Goal: Task Accomplishment & Management: Use online tool/utility

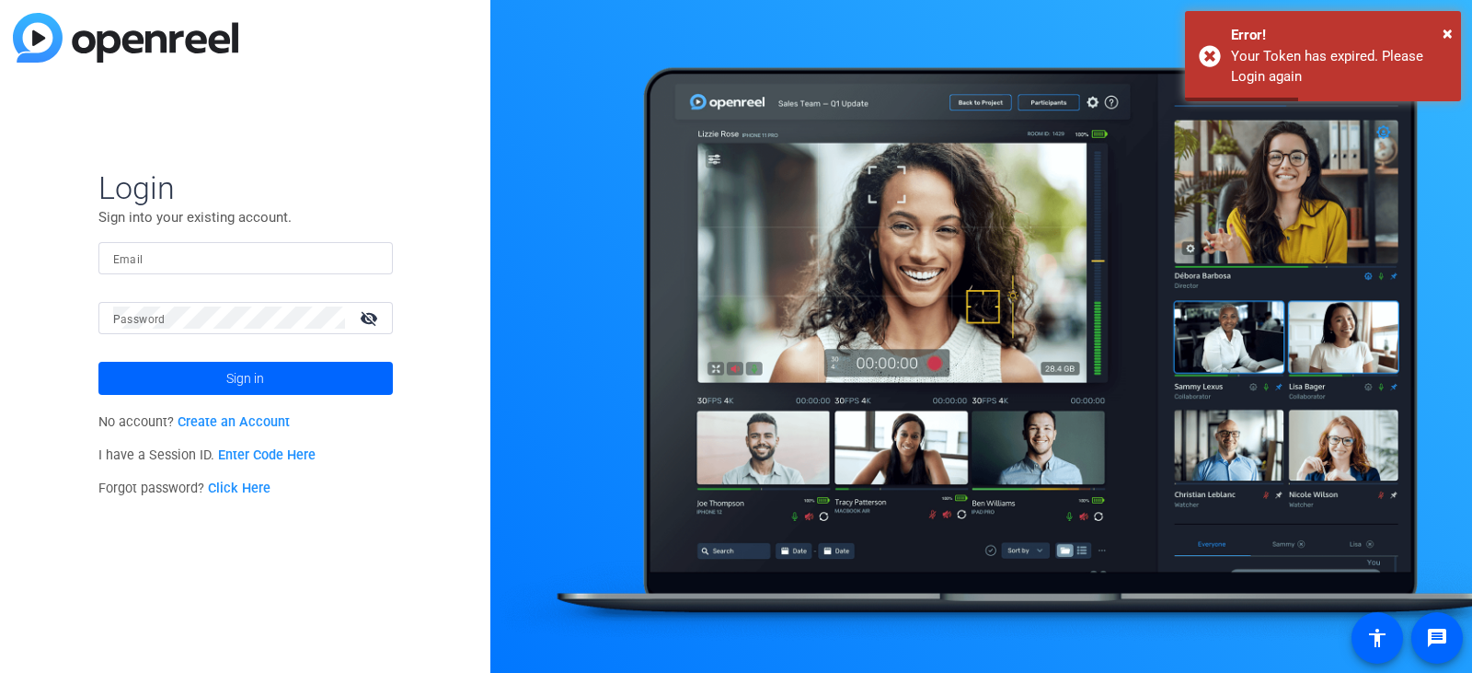
click at [135, 249] on input "Email" at bounding box center [245, 258] width 265 height 22
type input "[PERSON_NAME][EMAIL_ADDRESS][DOMAIN_NAME]"
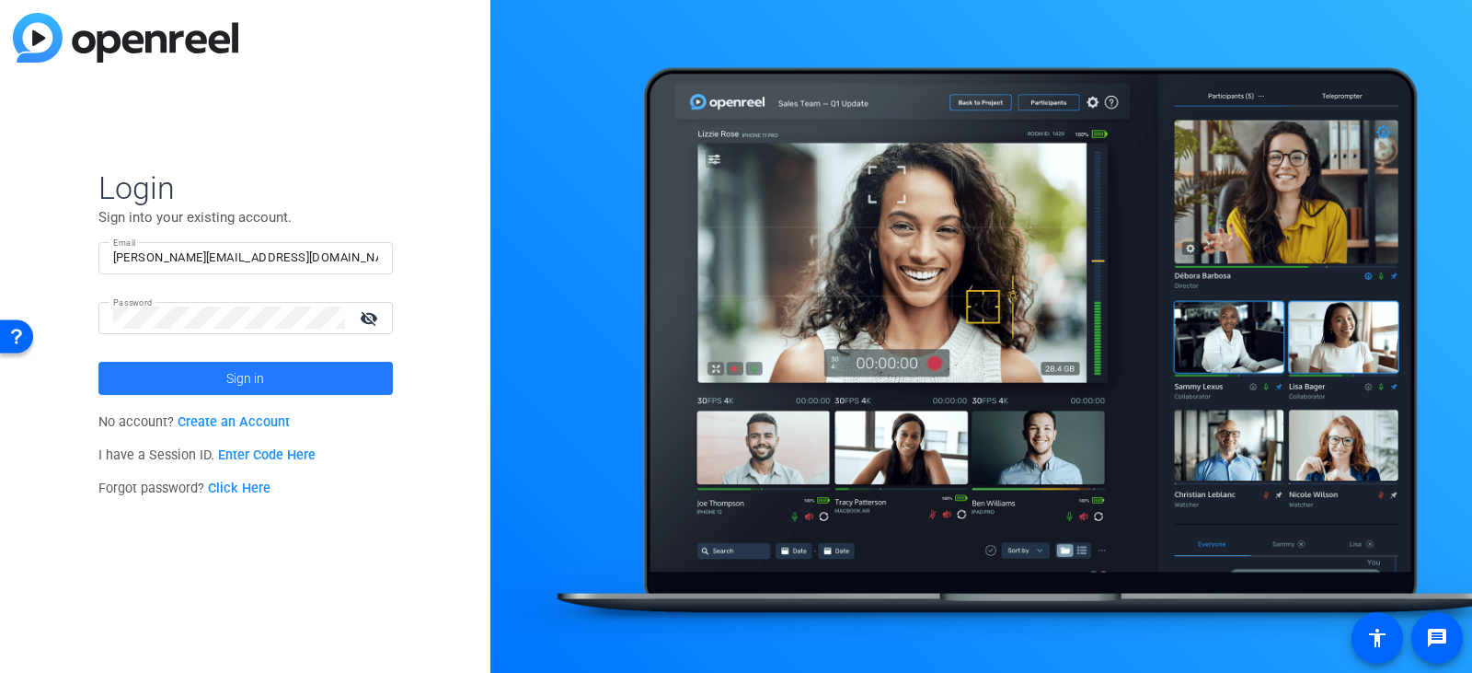
click at [214, 386] on span at bounding box center [245, 378] width 294 height 44
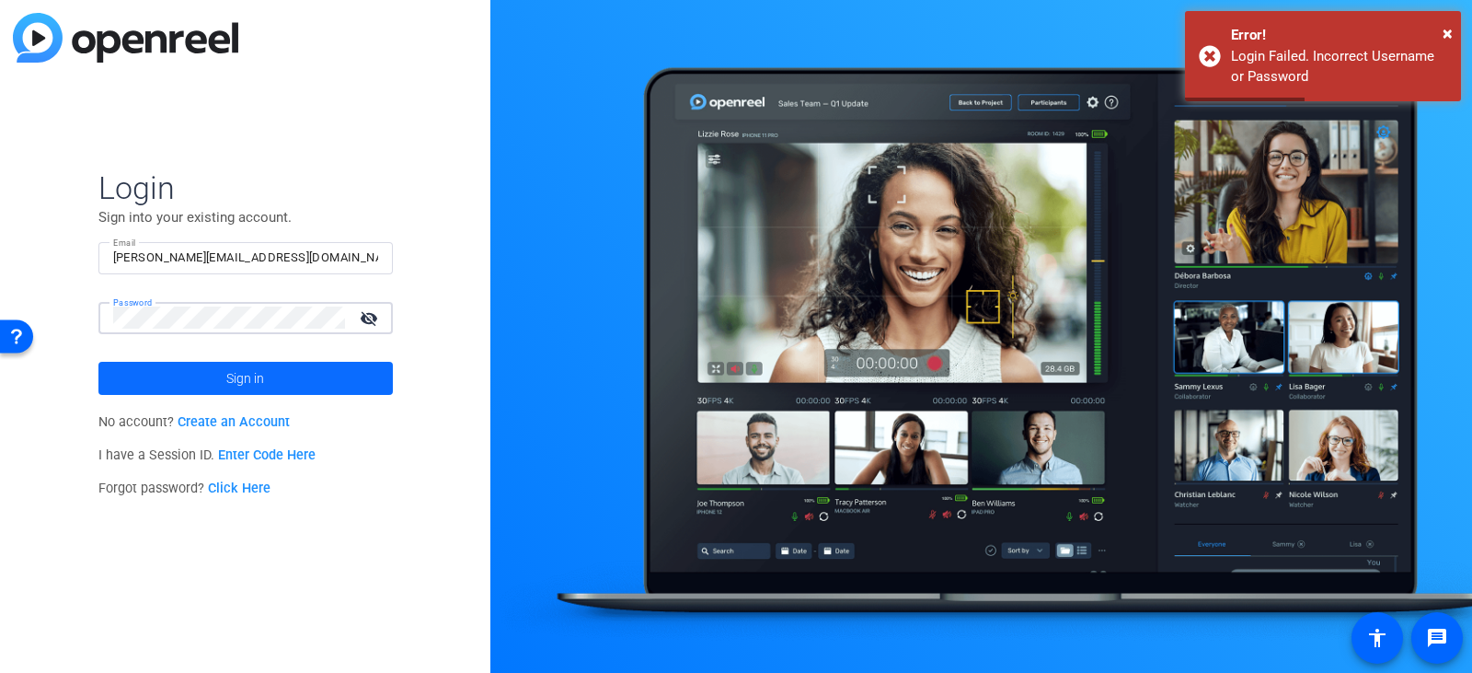
click at [220, 375] on span at bounding box center [245, 378] width 294 height 44
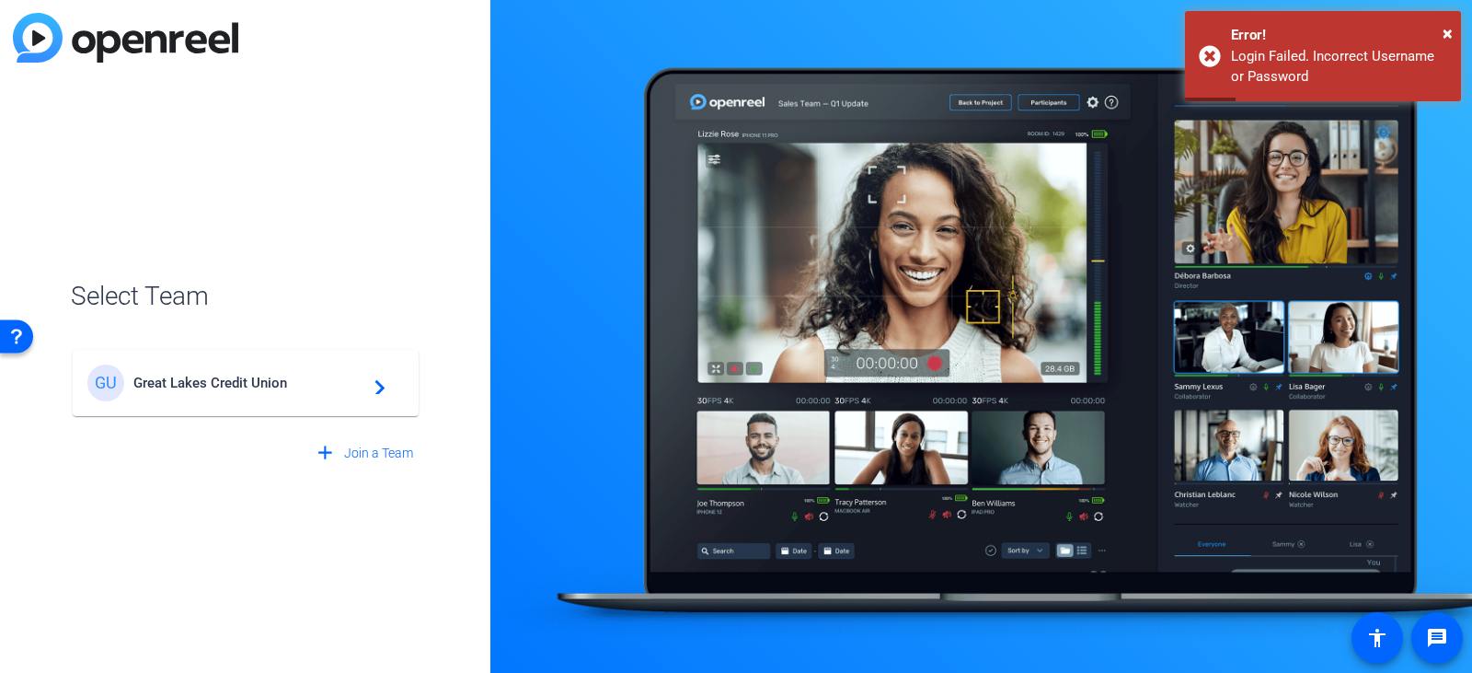
click at [220, 376] on span "Great Lakes Credit Union" at bounding box center [248, 383] width 230 height 17
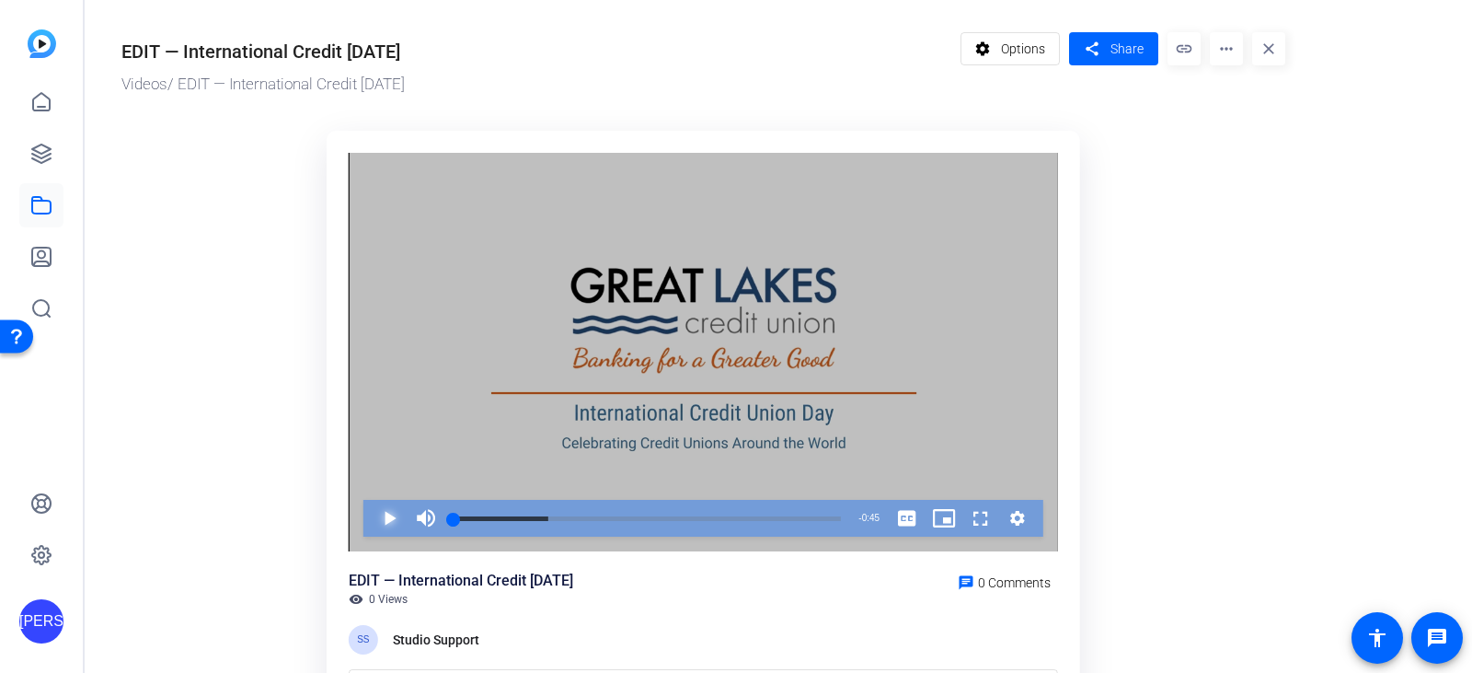
click at [371, 520] on span "Video Player" at bounding box center [371, 518] width 0 height 37
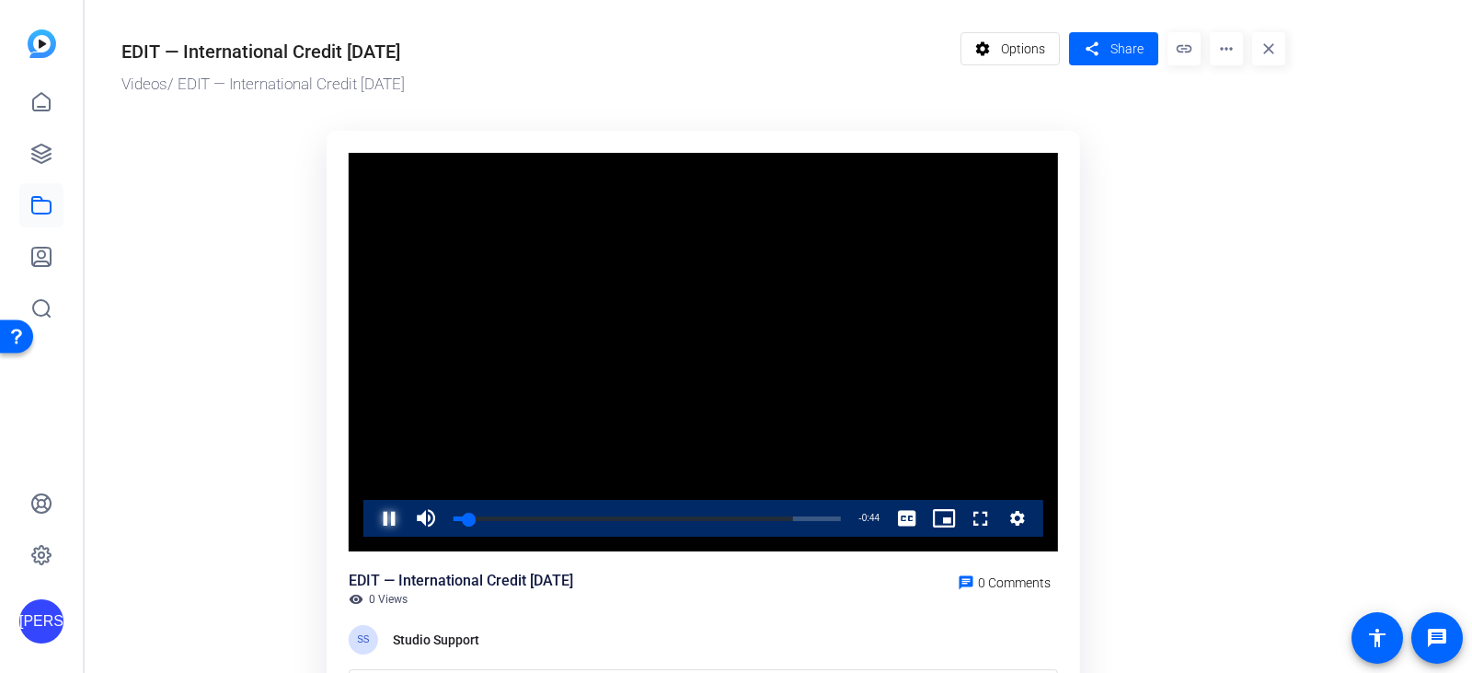
click at [371, 523] on span "Video Player" at bounding box center [371, 518] width 0 height 37
click at [371, 519] on span "Video Player" at bounding box center [371, 518] width 0 height 37
click at [371, 518] on span "Video Player" at bounding box center [371, 518] width 0 height 37
click at [371, 520] on span "Video Player" at bounding box center [371, 518] width 0 height 37
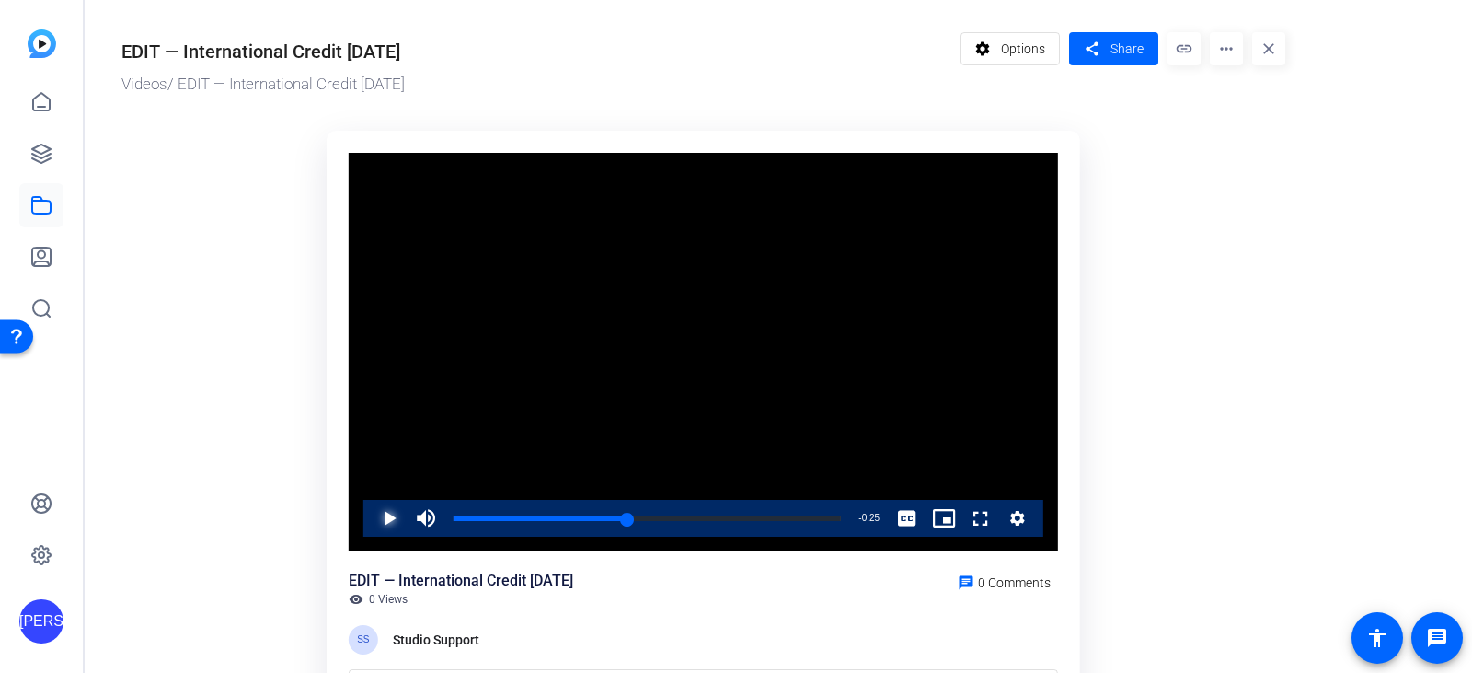
click at [371, 521] on span "Video Player" at bounding box center [371, 518] width 0 height 37
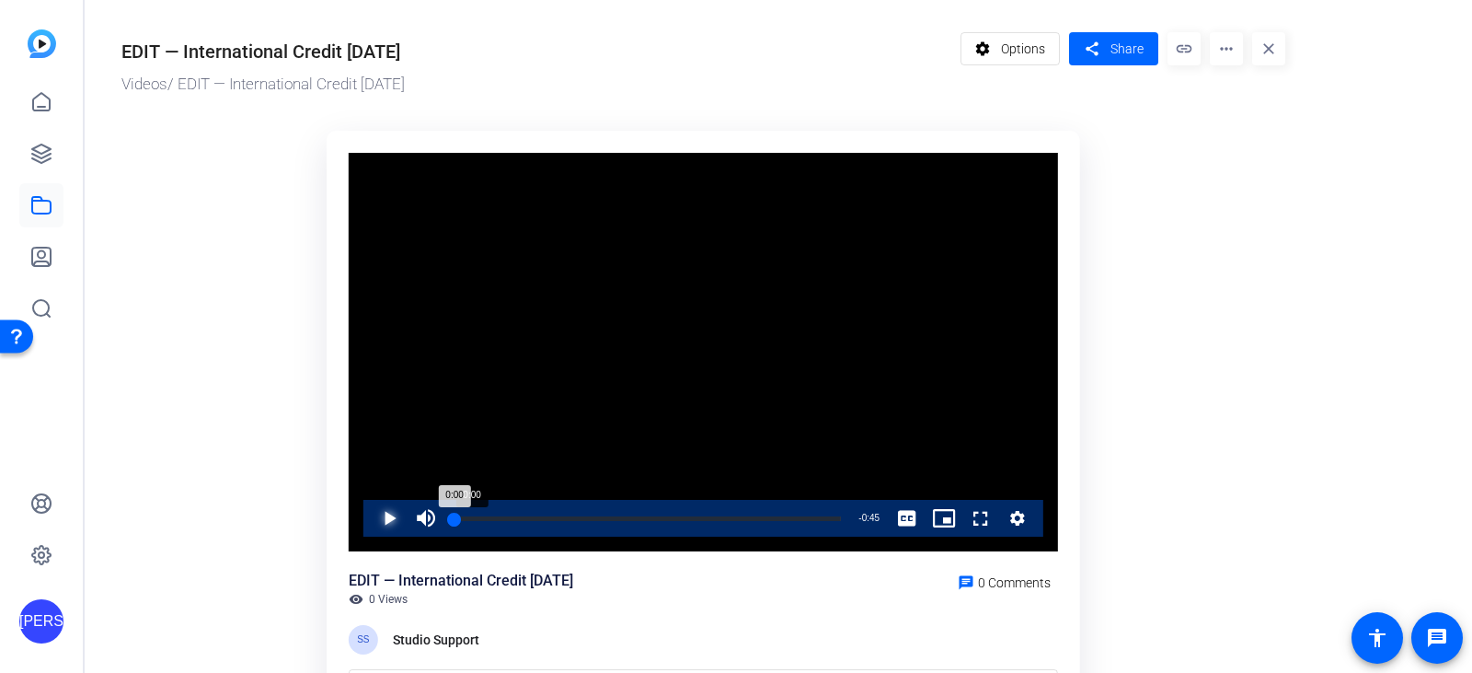
drag, startPoint x: 840, startPoint y: 514, endPoint x: 455, endPoint y: 503, distance: 385.7
click at [455, 503] on div "Loaded : 100.00% 0:00 0:00" at bounding box center [647, 518] width 406 height 37
click at [371, 515] on span "Video Player" at bounding box center [371, 518] width 0 height 37
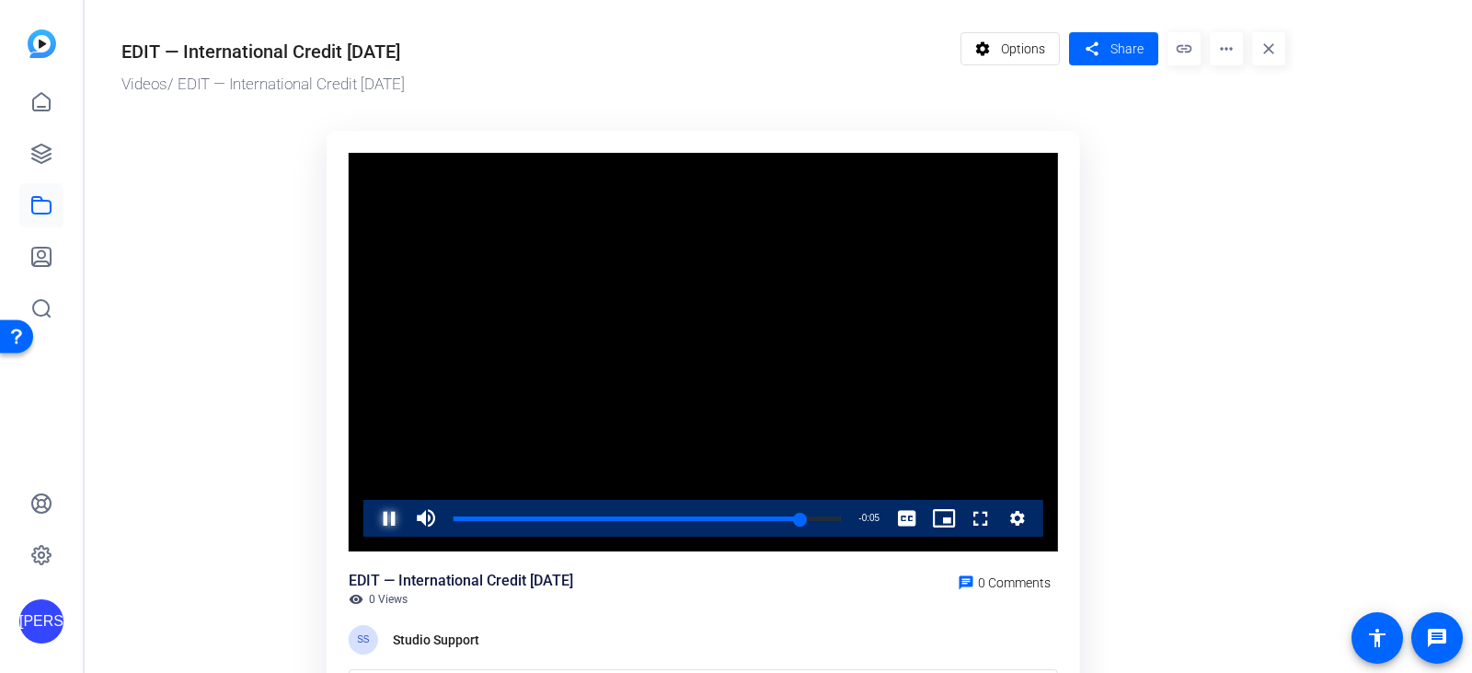
click at [371, 515] on span "Video Player" at bounding box center [371, 518] width 0 height 37
